Goal: Answer question/provide support: Answer question/provide support

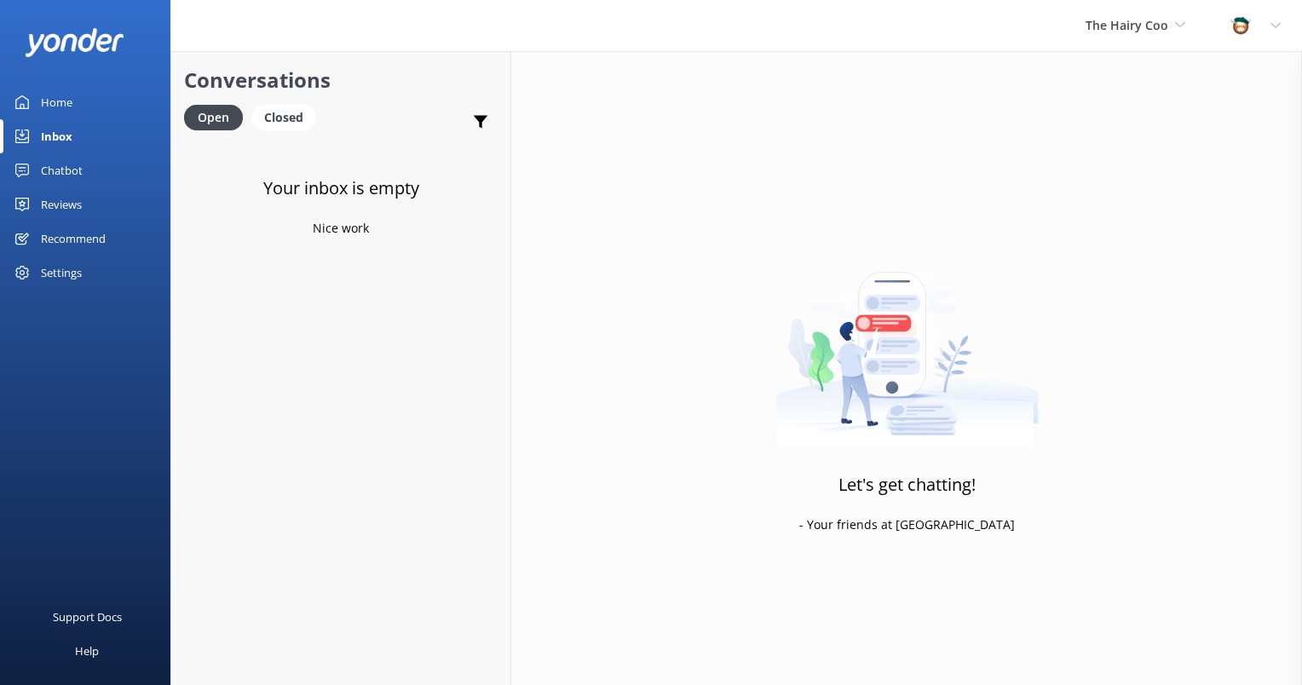
click at [60, 139] on div "Inbox" at bounding box center [57, 136] width 32 height 34
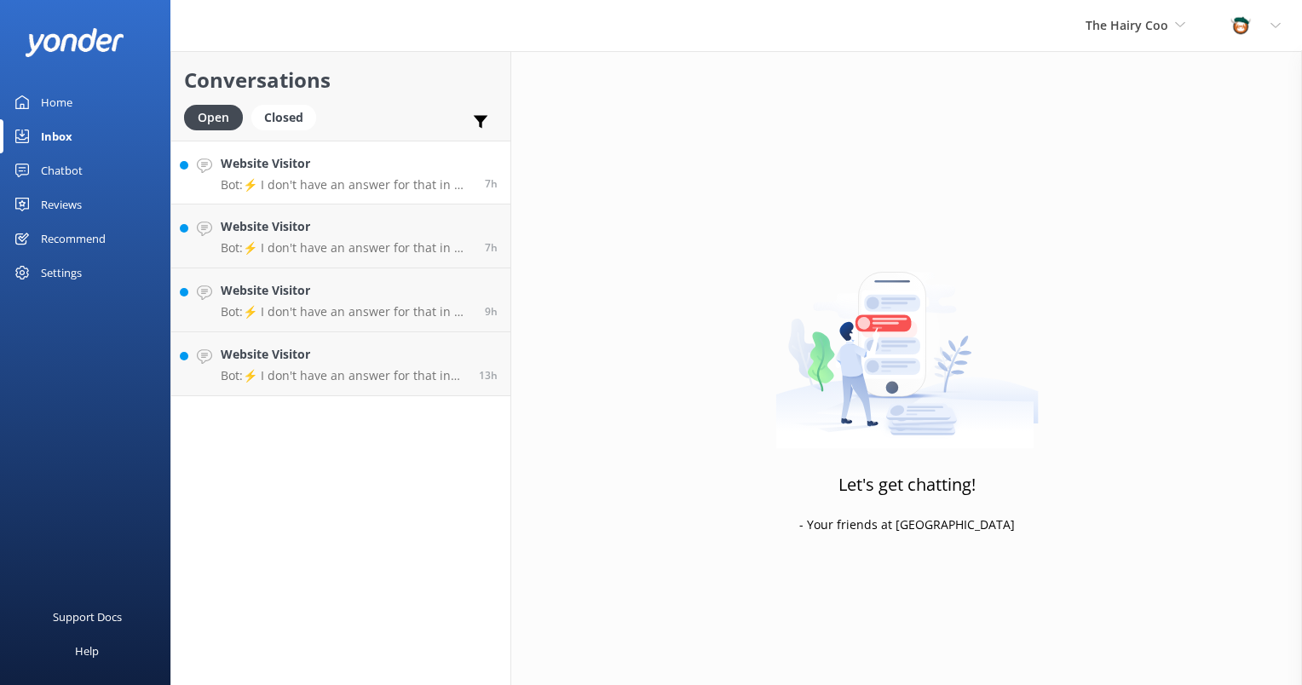
click at [344, 170] on h4 "Website Visitor" at bounding box center [346, 163] width 251 height 19
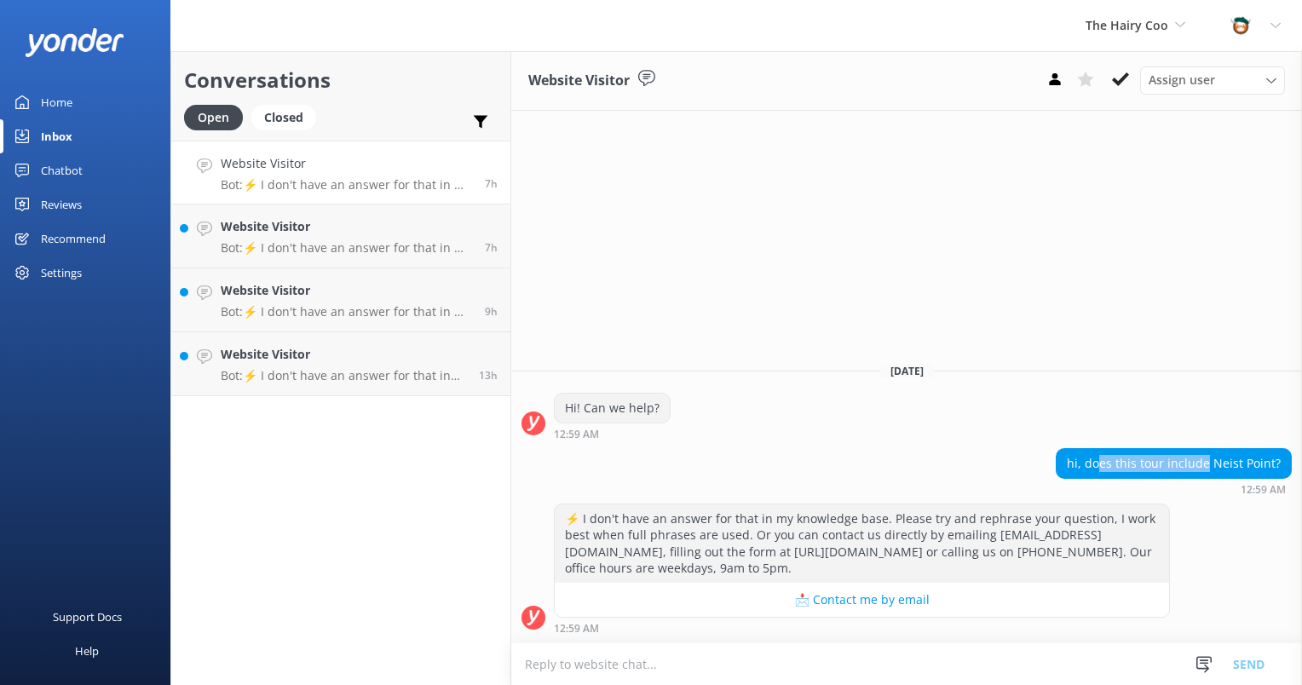
drag, startPoint x: 1106, startPoint y: 460, endPoint x: 1210, endPoint y: 456, distance: 104.0
click at [1210, 456] on div "hi, does this tour include Neist Point?" at bounding box center [1174, 463] width 234 height 29
click at [1115, 86] on icon at bounding box center [1120, 79] width 17 height 17
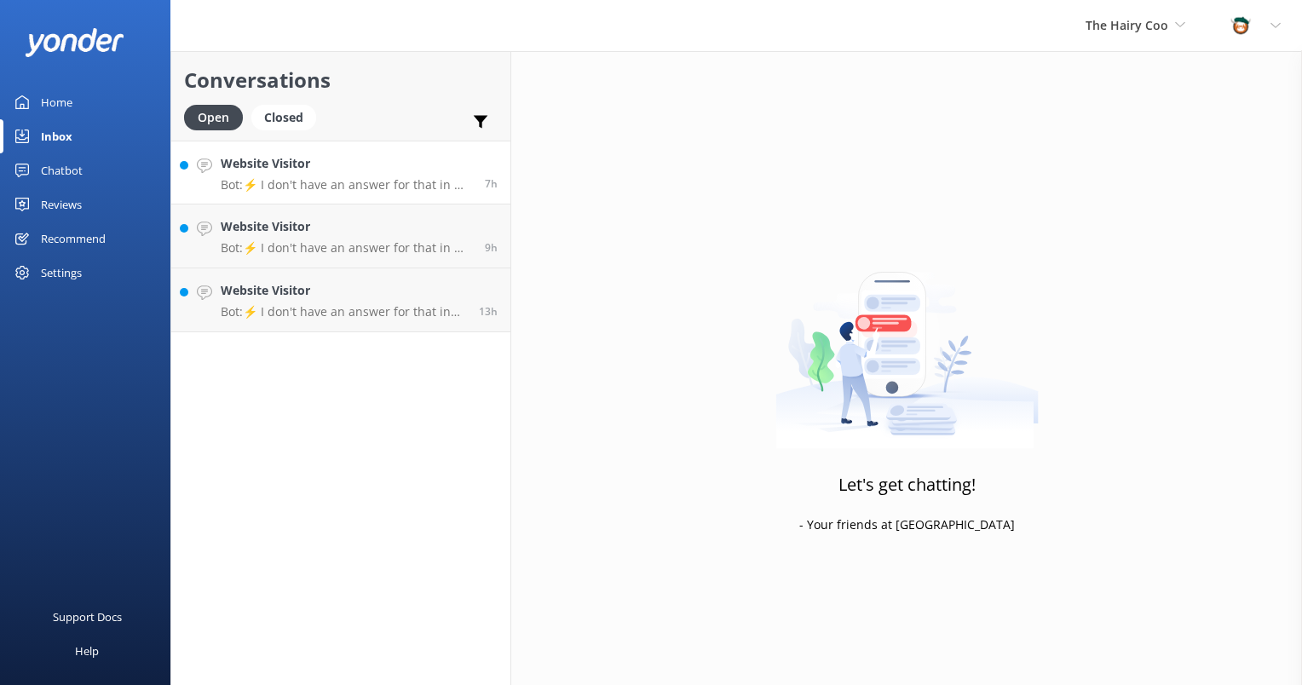
click at [337, 172] on h4 "Website Visitor" at bounding box center [346, 163] width 251 height 19
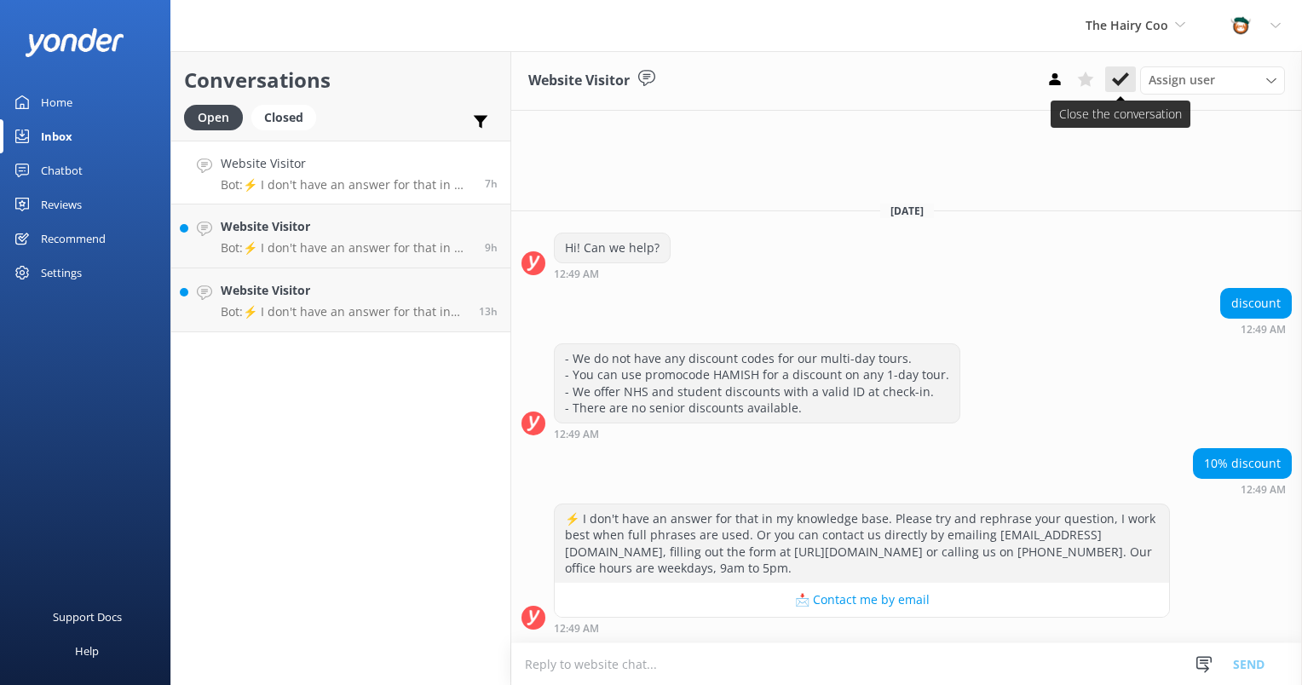
click at [1120, 72] on icon at bounding box center [1120, 79] width 17 height 17
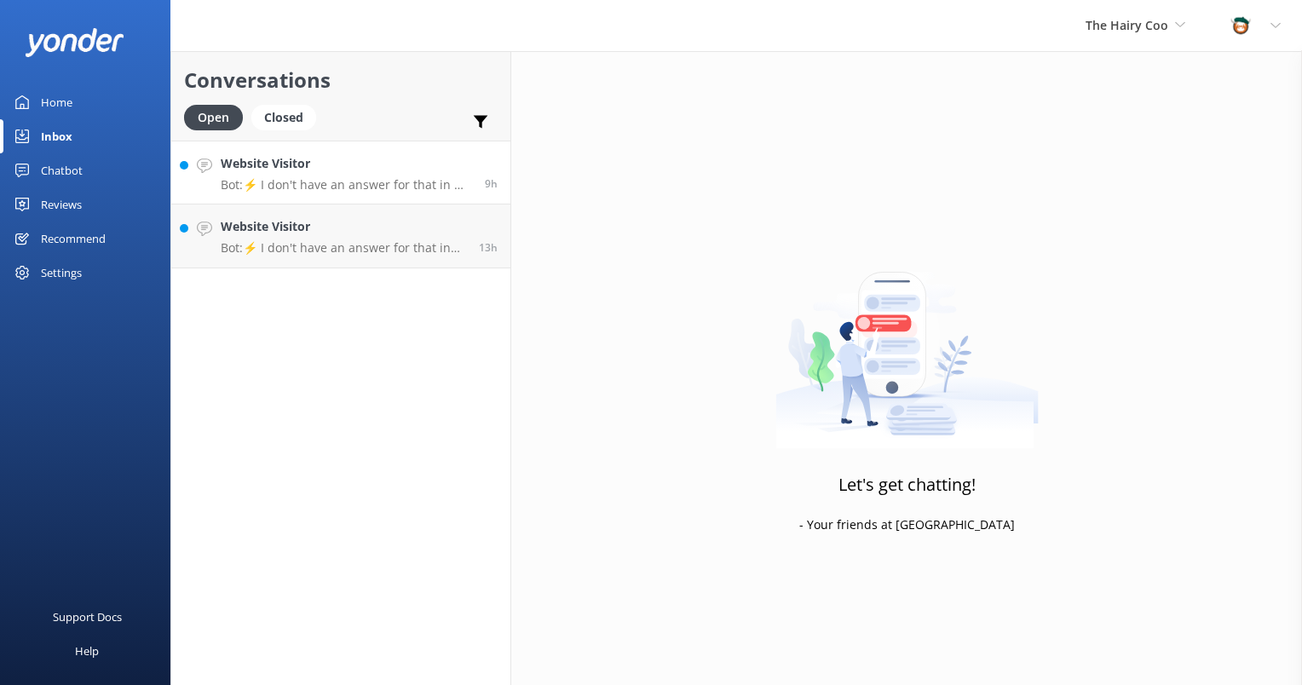
click at [351, 186] on p "Bot: ⚡ I don't have an answer for that in my knowledge base. Please try and rep…" at bounding box center [346, 184] width 251 height 15
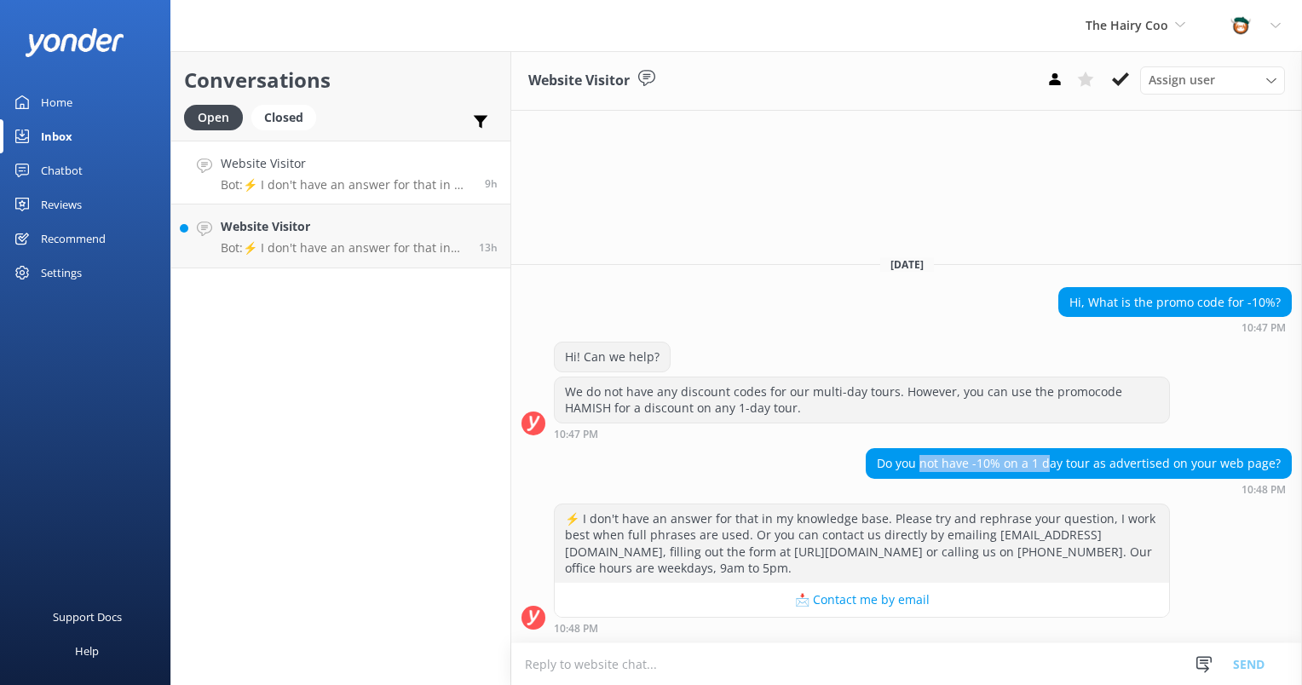
drag, startPoint x: 933, startPoint y: 457, endPoint x: 1060, endPoint y: 450, distance: 127.2
click at [1060, 450] on div "Do you not have -10% on a 1 day tour as advertised on your web page?" at bounding box center [1079, 463] width 424 height 29
click at [1119, 78] on icon at bounding box center [1120, 79] width 17 height 17
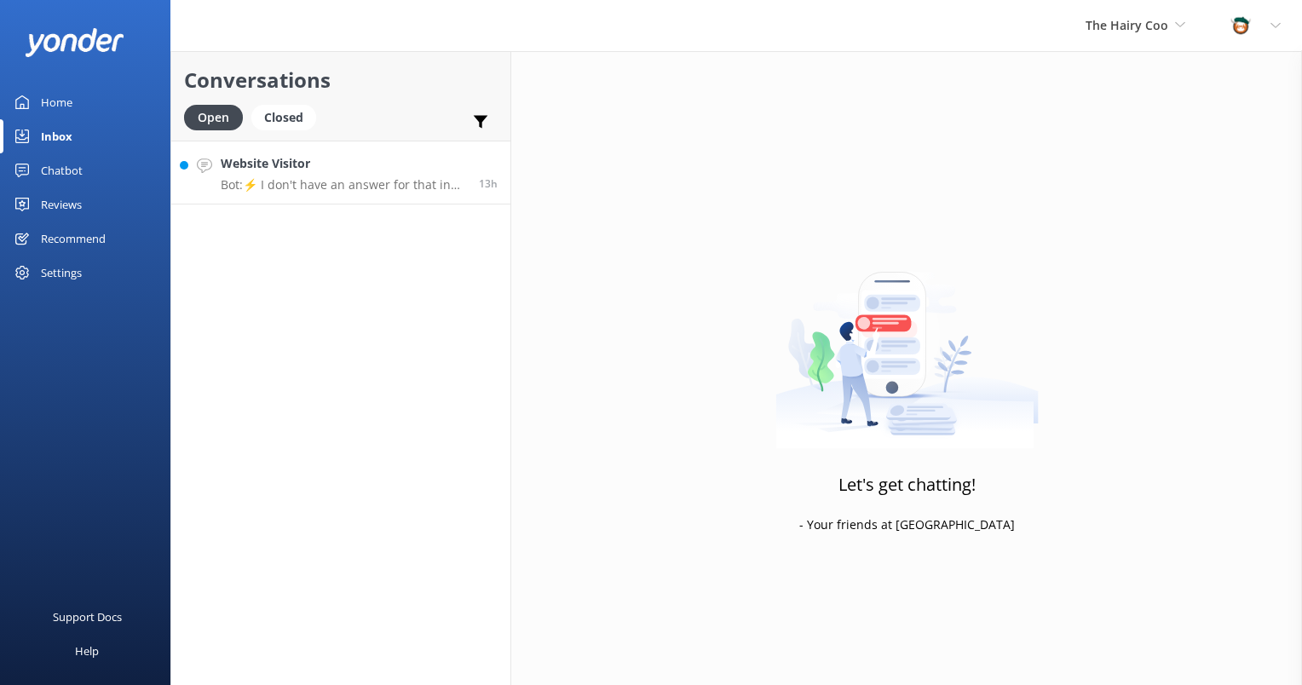
drag, startPoint x: 267, startPoint y: 177, endPoint x: 305, endPoint y: 173, distance: 38.6
click at [267, 177] on p "Bot: ⚡ I don't have an answer for that in my knowledge base. Please try and rep…" at bounding box center [343, 184] width 245 height 15
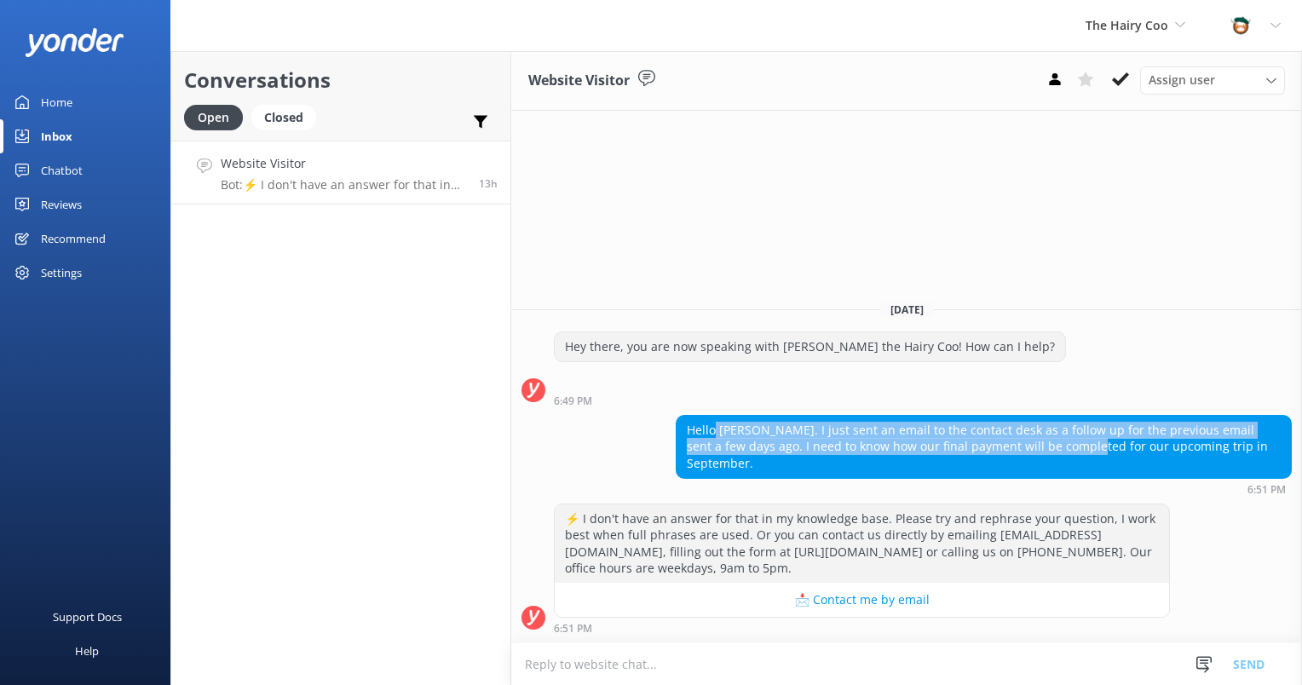
drag, startPoint x: 716, startPoint y: 447, endPoint x: 1033, endPoint y: 464, distance: 317.5
click at [1033, 464] on div "Hello Hamish. I just sent an email to the contact desk as a follow up for the p…" at bounding box center [984, 447] width 614 height 62
click at [1032, 464] on div "Hello Hamish. I just sent an email to the contact desk as a follow up for the p…" at bounding box center [984, 447] width 614 height 62
click at [810, 468] on div "Hello Hamish. I just sent an email to the contact desk as a follow up for the p…" at bounding box center [984, 447] width 614 height 62
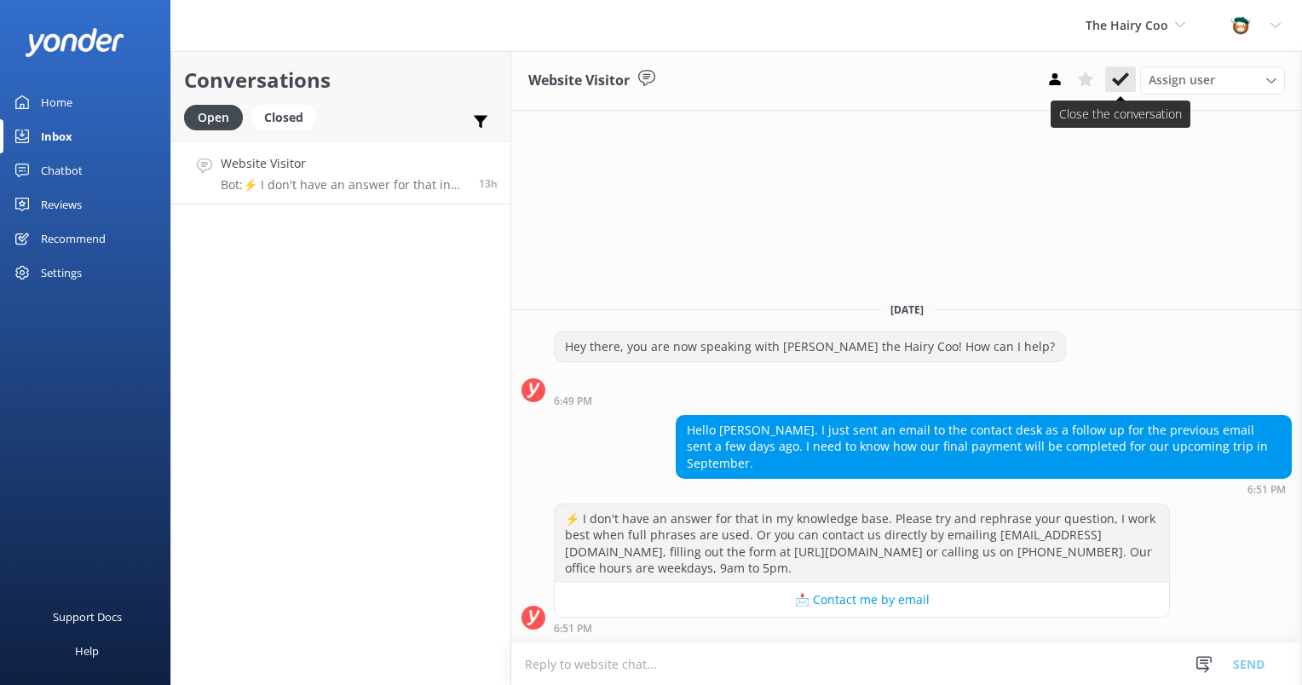
click at [1121, 78] on icon at bounding box center [1120, 79] width 17 height 17
